Goal: Information Seeking & Learning: Check status

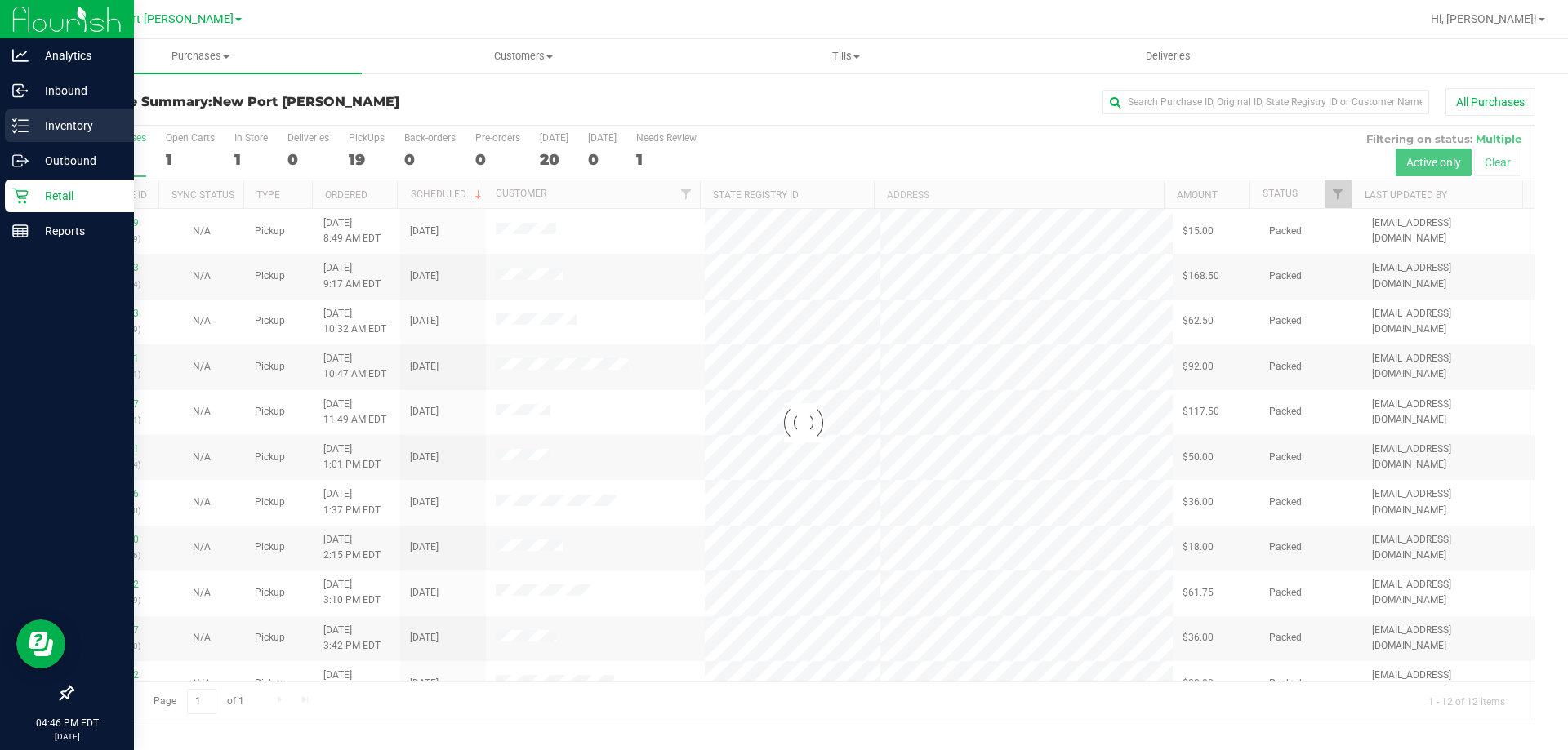
click at [56, 122] on p "Inventory" at bounding box center [78, 125] width 98 height 19
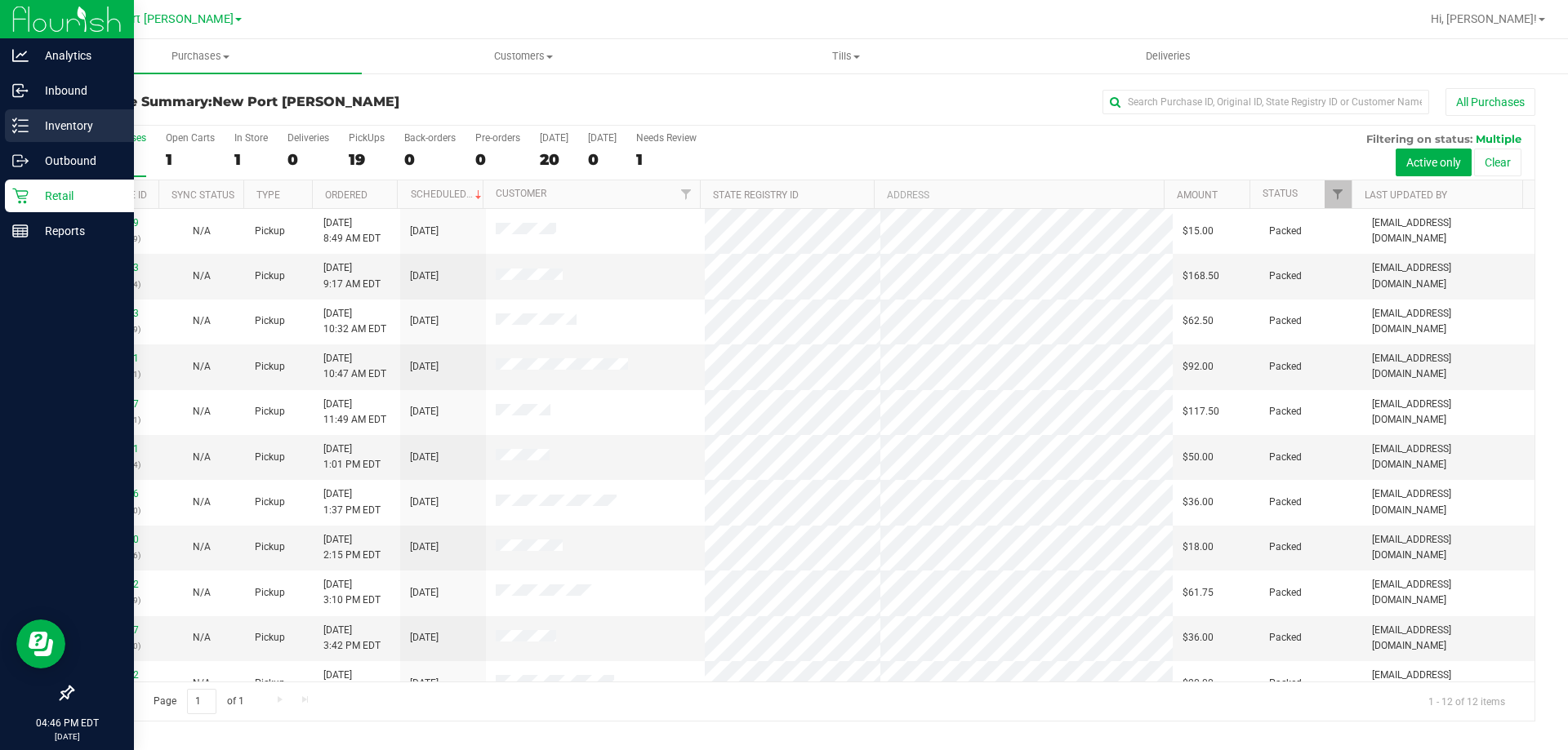
click at [25, 119] on icon at bounding box center [20, 126] width 17 height 17
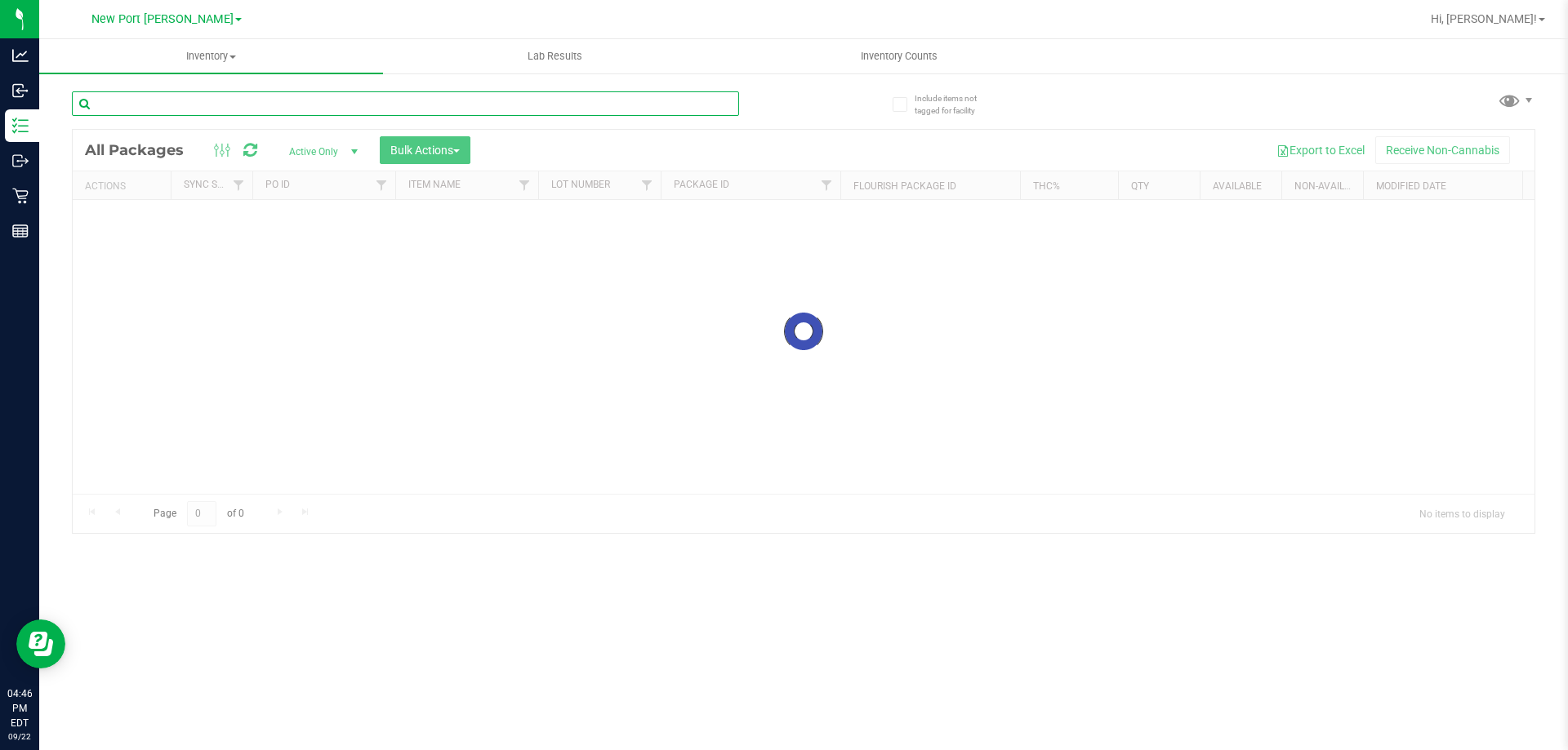
click at [234, 102] on input "text" at bounding box center [406, 104] width 667 height 24
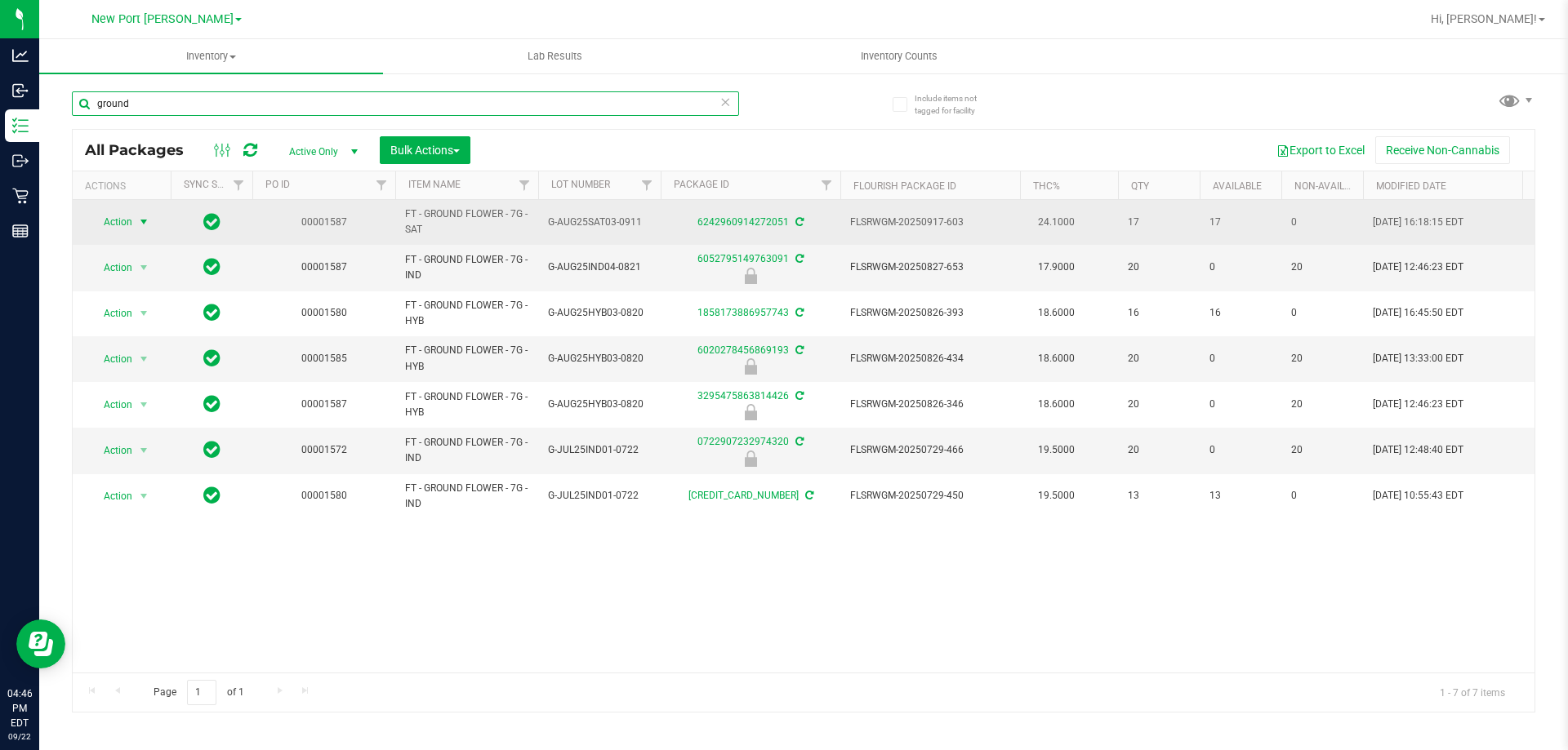
type input "ground"
click at [142, 218] on span "select" at bounding box center [144, 222] width 13 height 13
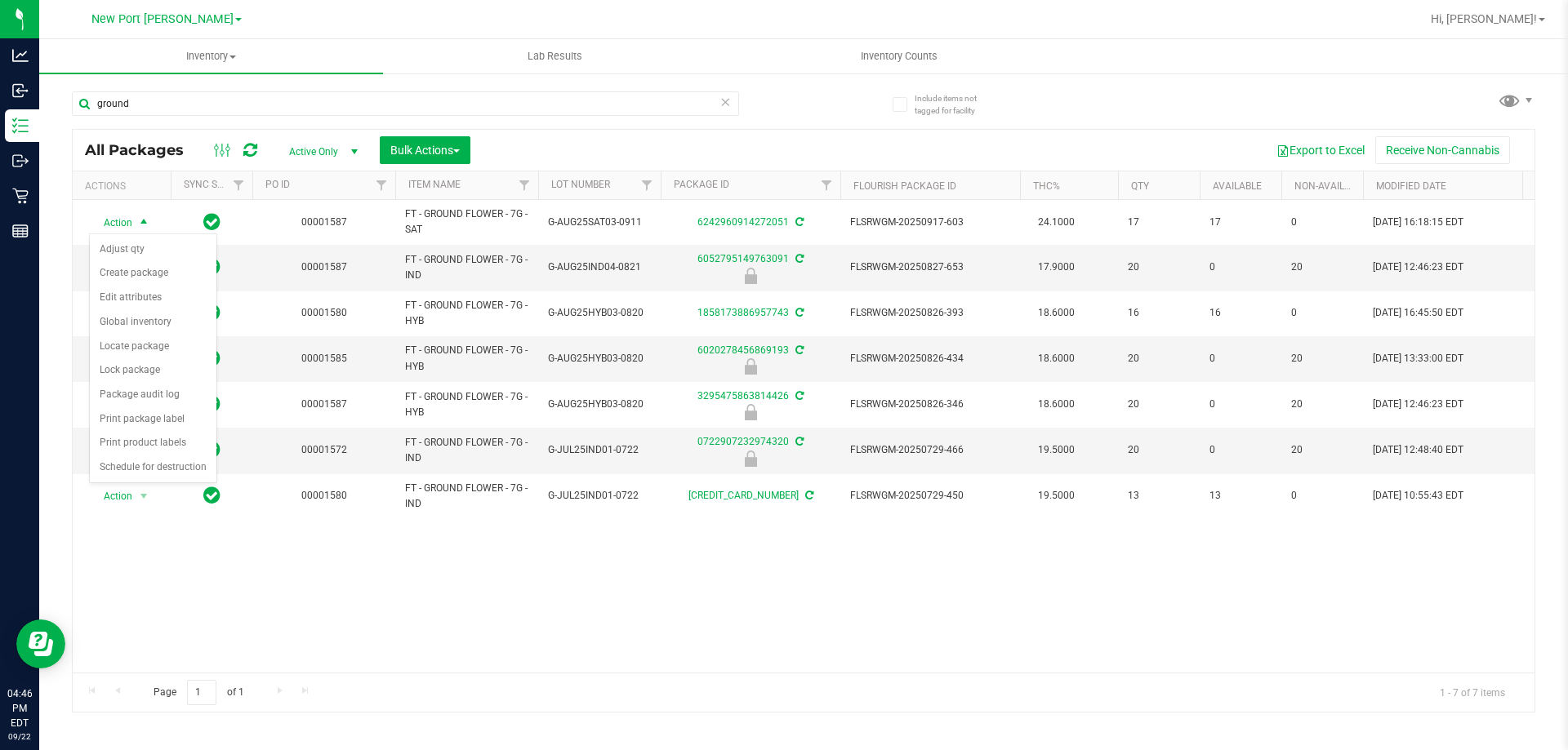
click at [212, 608] on div "Action Action Adjust qty Create package Edit attributes Global inventory Locate…" at bounding box center [803, 436] width 1461 height 473
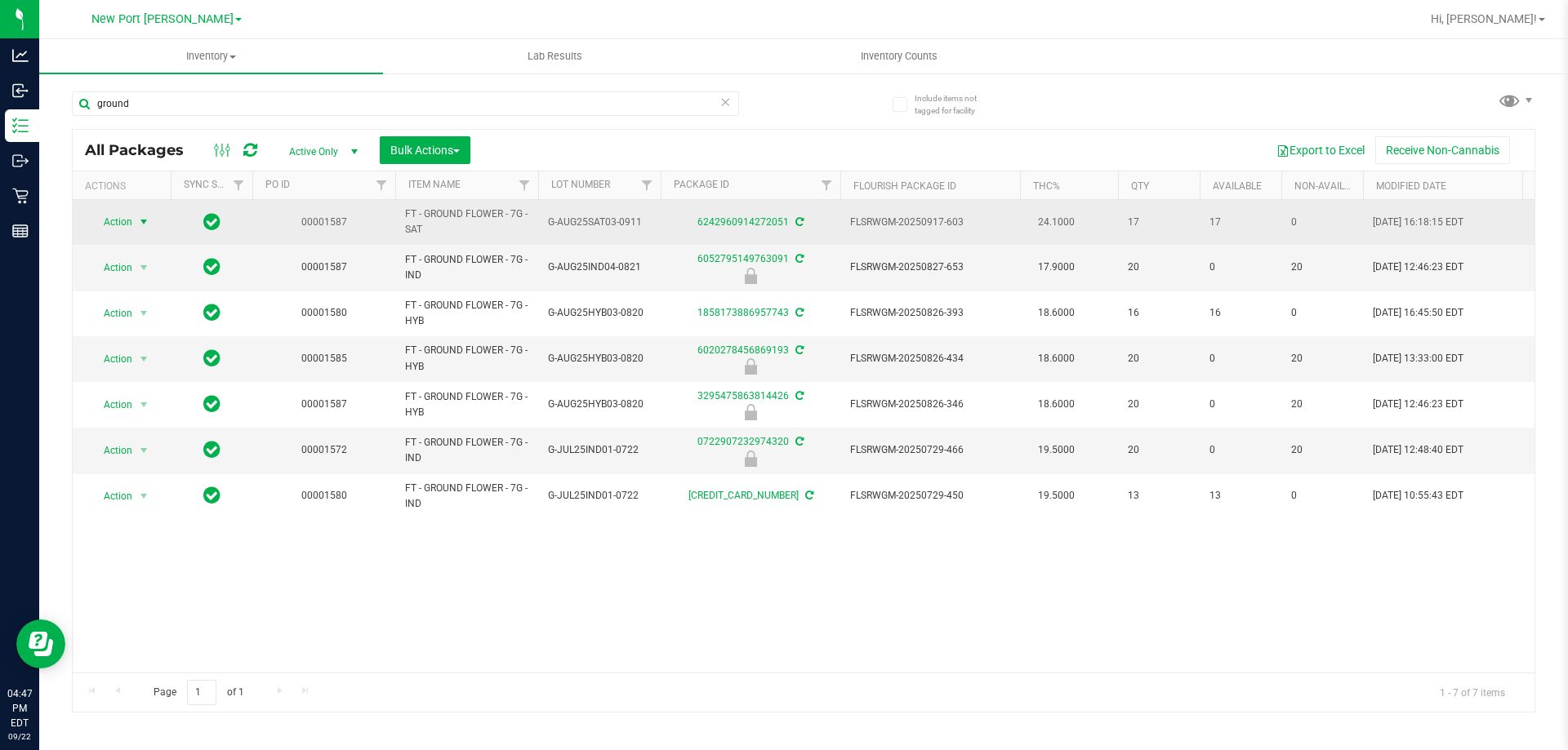
click at [134, 221] on span "select" at bounding box center [144, 222] width 20 height 23
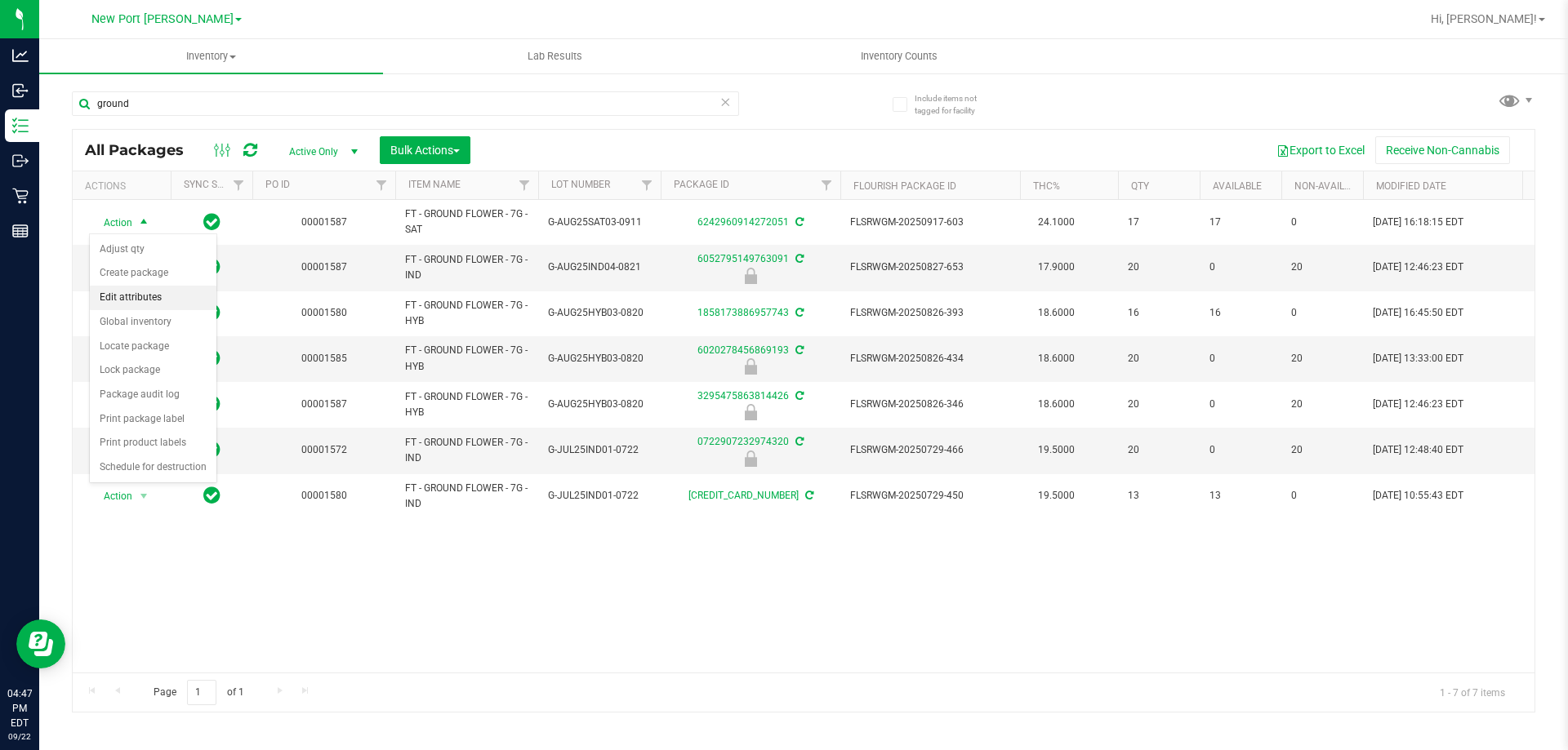
click at [127, 294] on li "Edit attributes" at bounding box center [153, 298] width 127 height 24
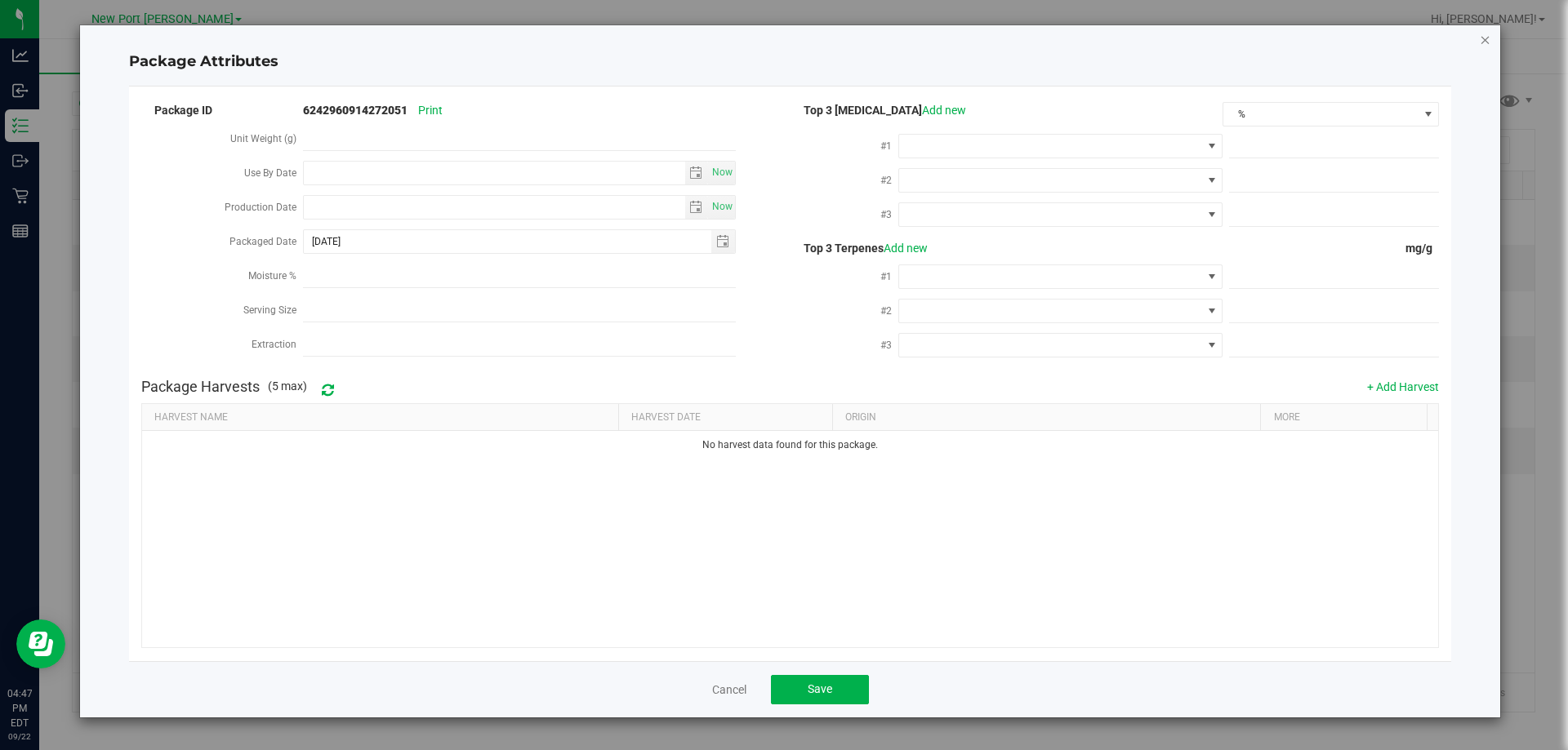
click at [1489, 39] on icon "Close modal" at bounding box center [1486, 39] width 11 height 19
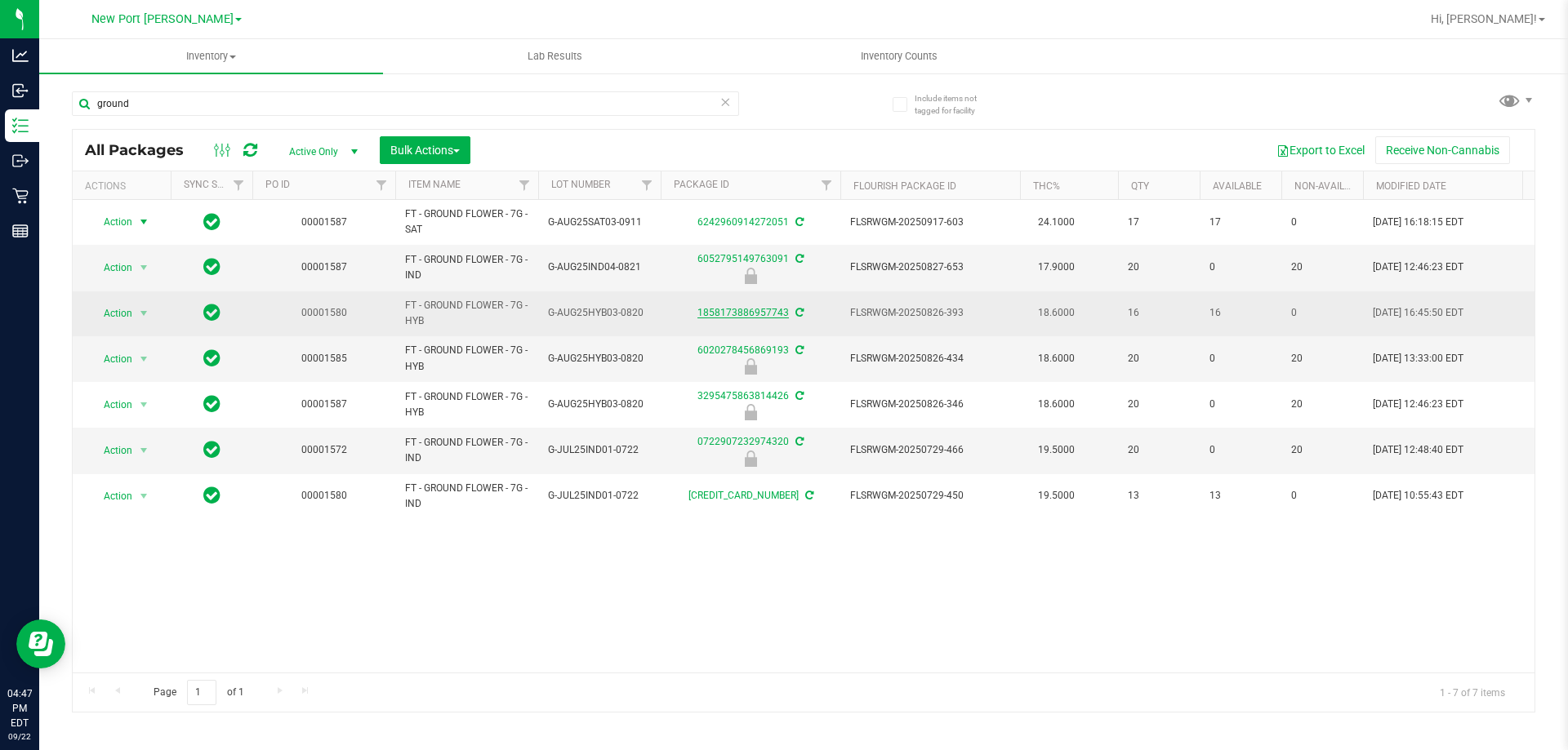
click at [729, 310] on link "1858173886957743" at bounding box center [743, 313] width 92 height 11
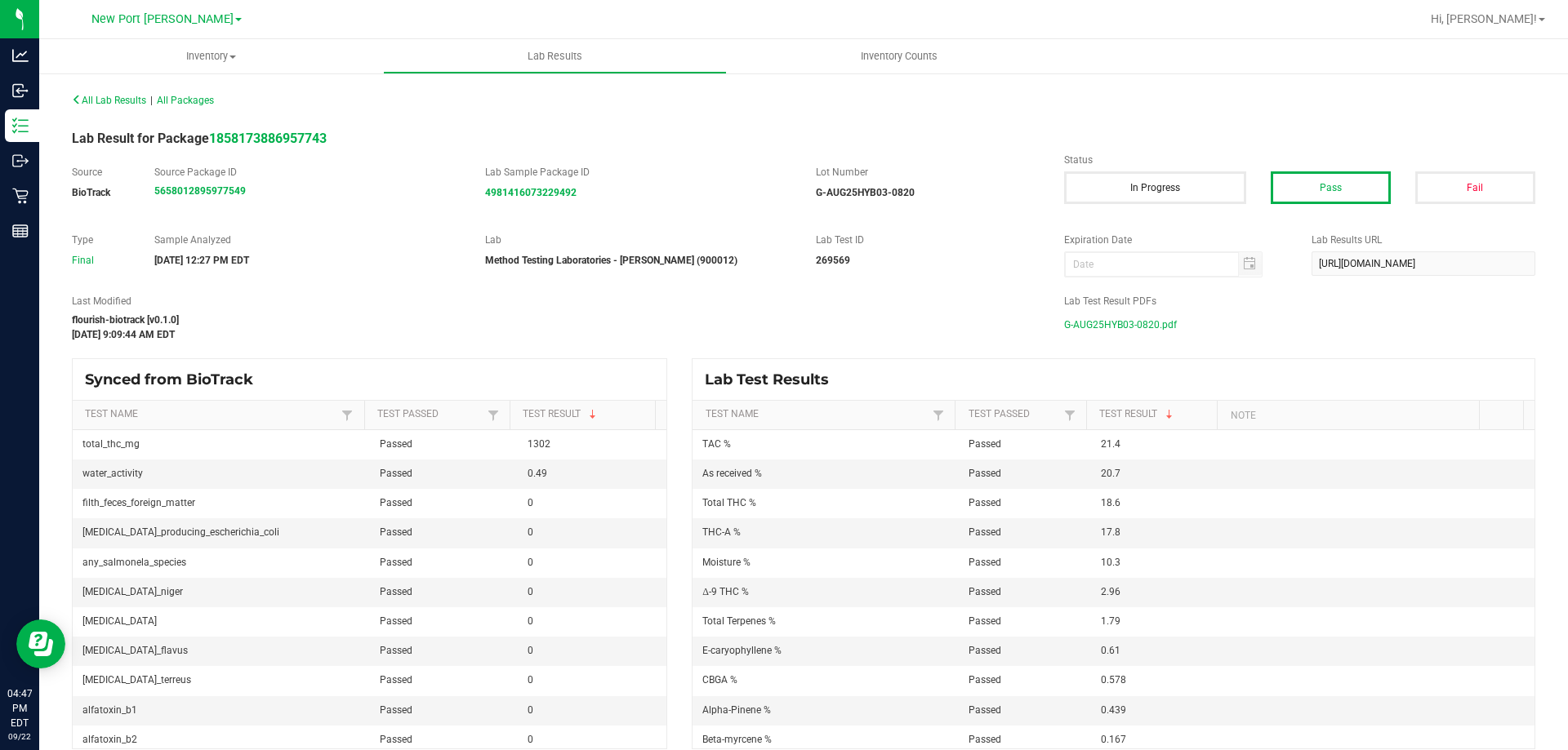
click at [1117, 320] on span "G-AUG25HYB03-0820.pdf" at bounding box center [1121, 325] width 113 height 24
click at [119, 106] on span "All Lab Results" at bounding box center [109, 100] width 74 height 11
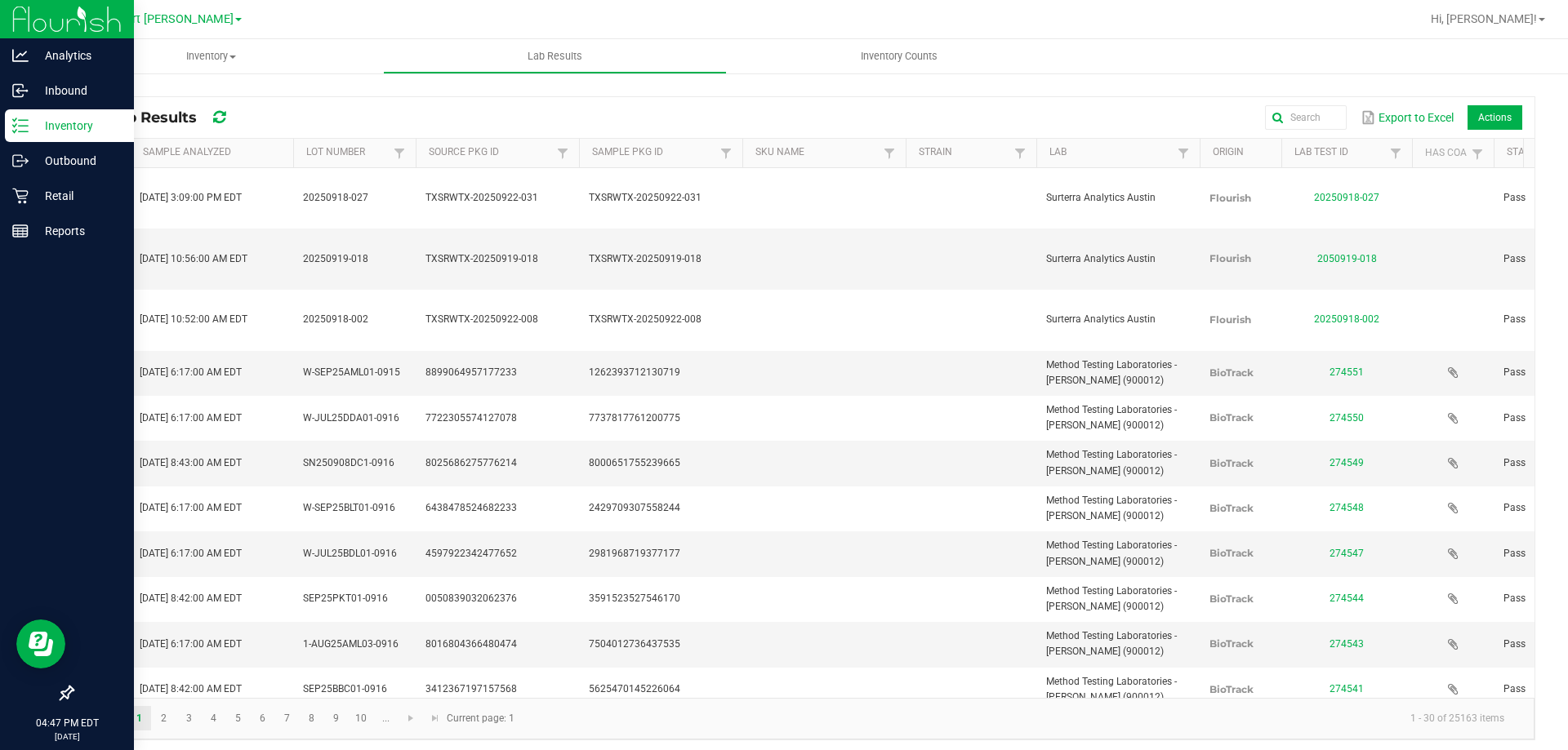
click at [25, 131] on line at bounding box center [23, 131] width 9 height 0
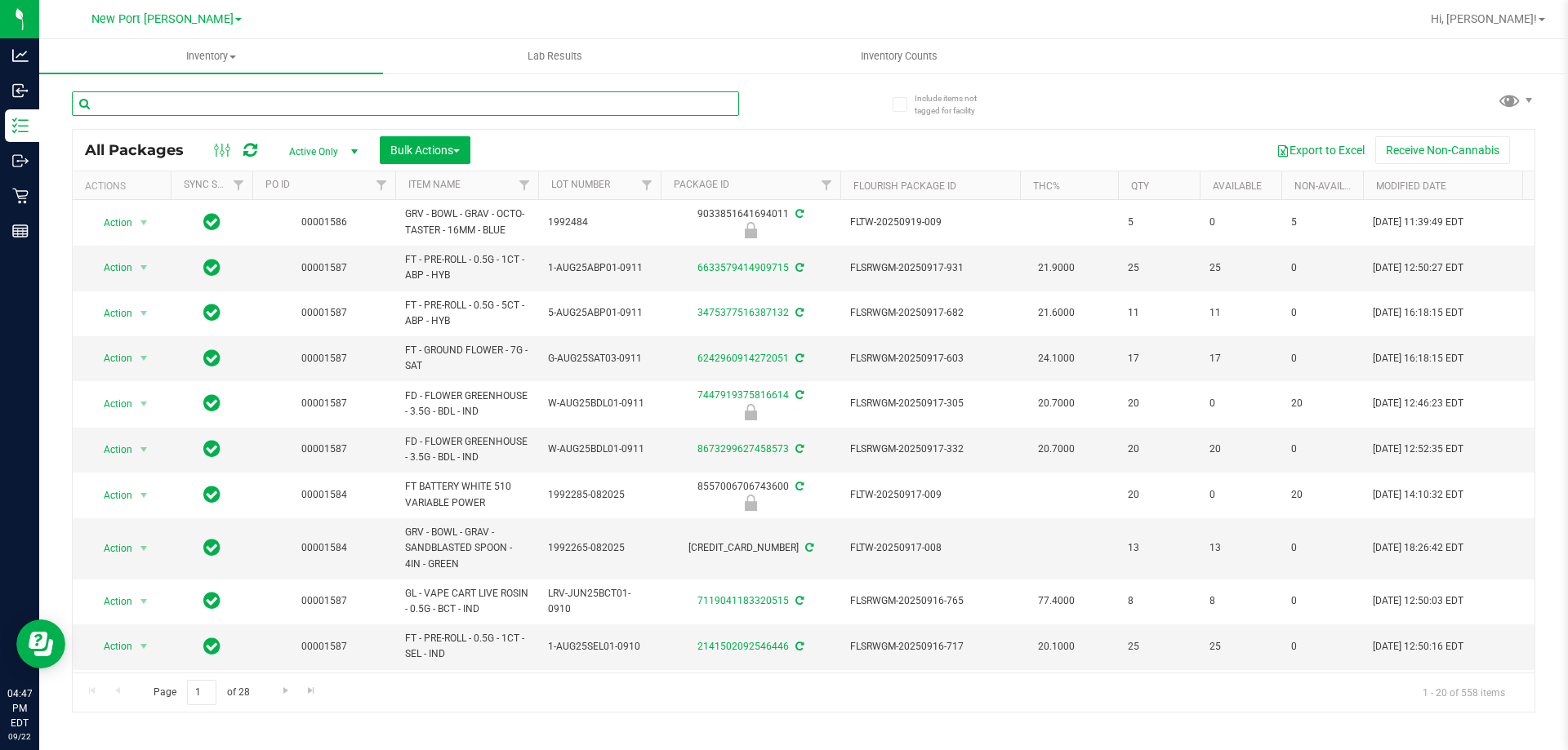
click at [232, 99] on input "text" at bounding box center [406, 104] width 667 height 24
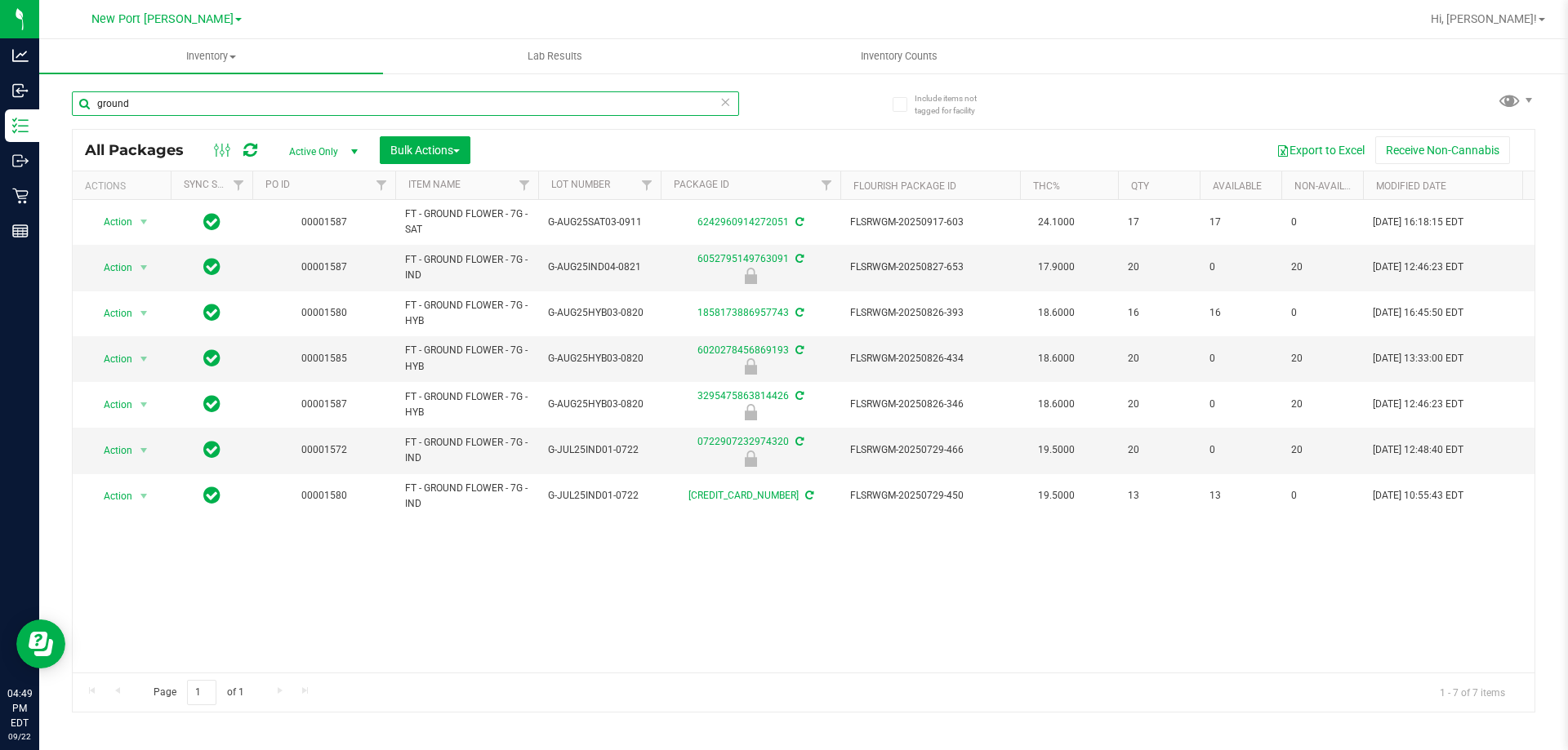
type input "ground"
